Goal: Transaction & Acquisition: Purchase product/service

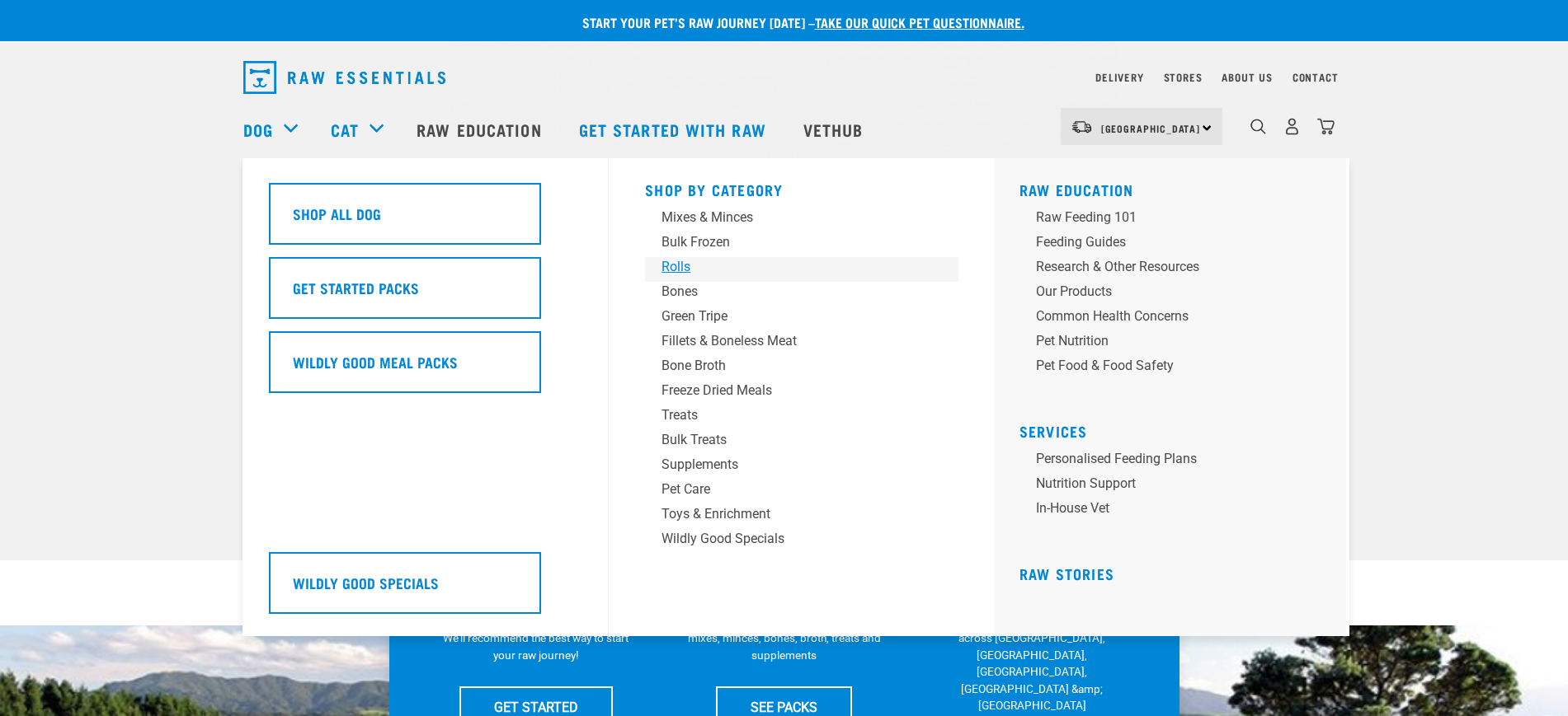
click at [689, 267] on div "Rolls" at bounding box center [790, 267] width 257 height 20
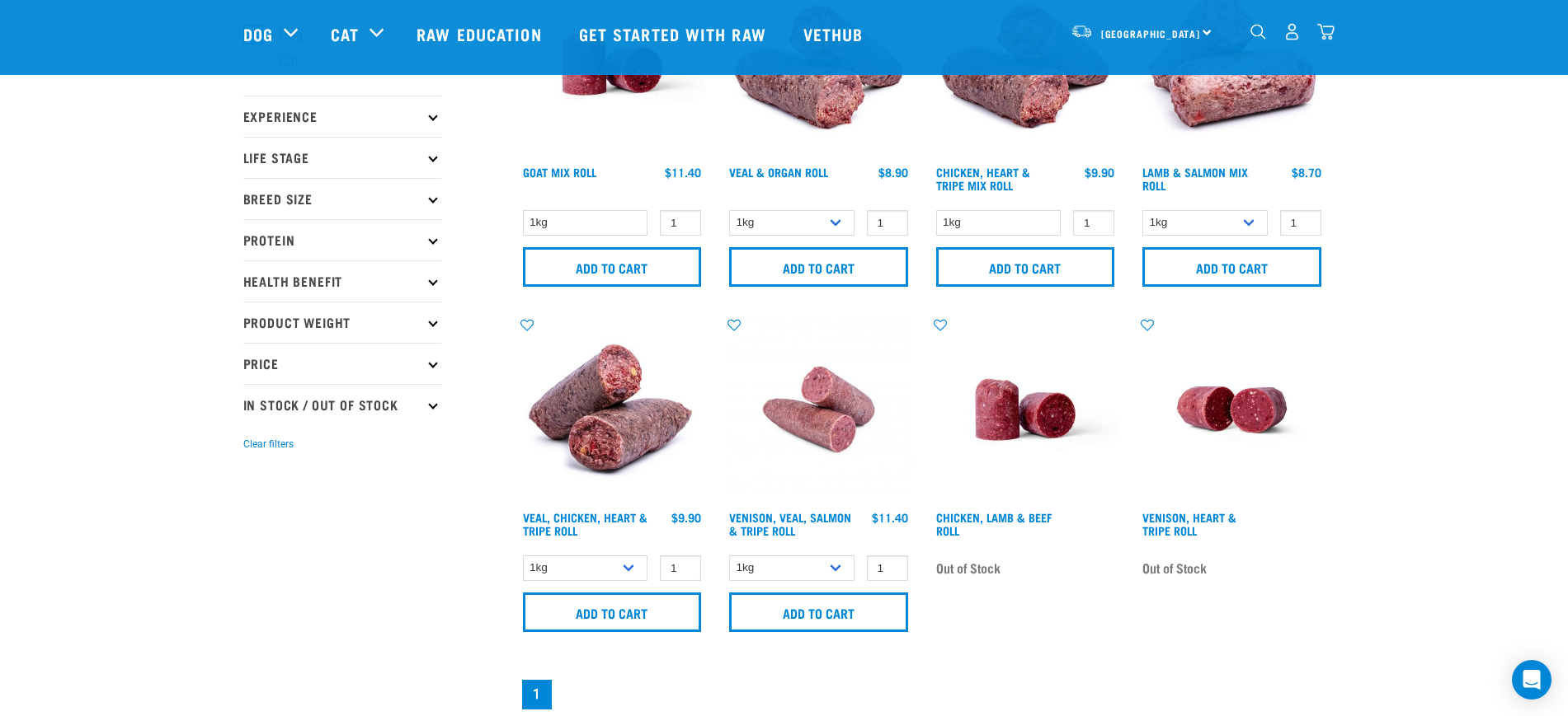
scroll to position [206, 0]
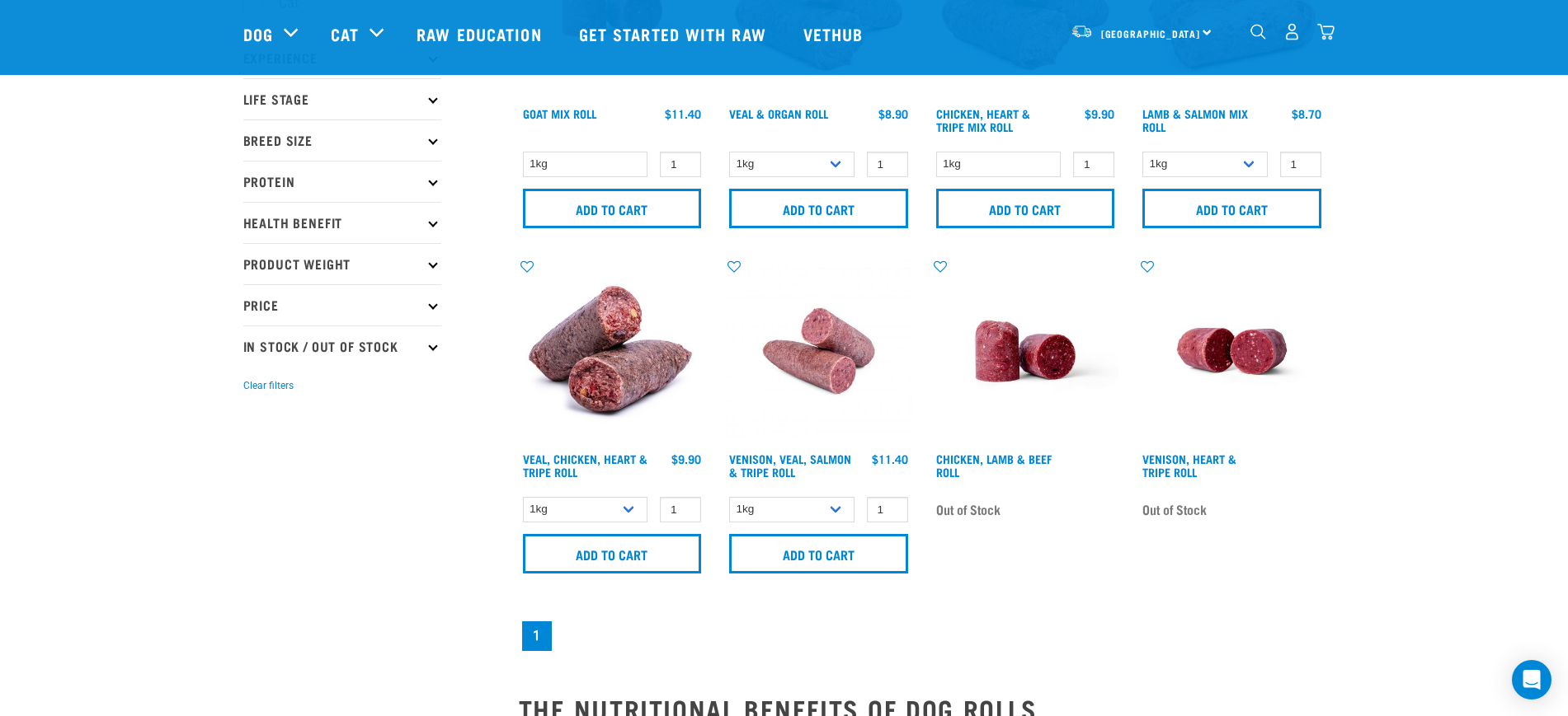
click at [853, 362] on img at bounding box center [818, 351] width 187 height 187
